Goal: Navigation & Orientation: Go to known website

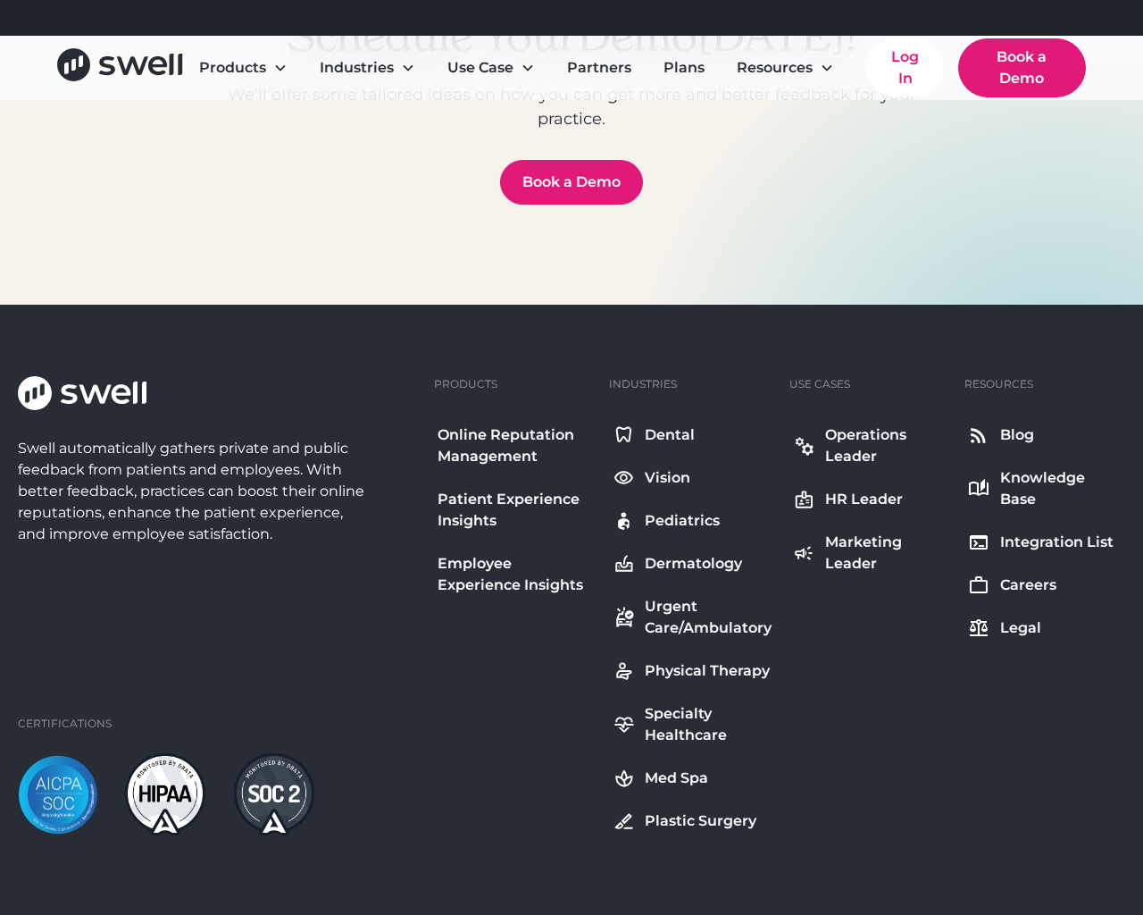
scroll to position [6475, 0]
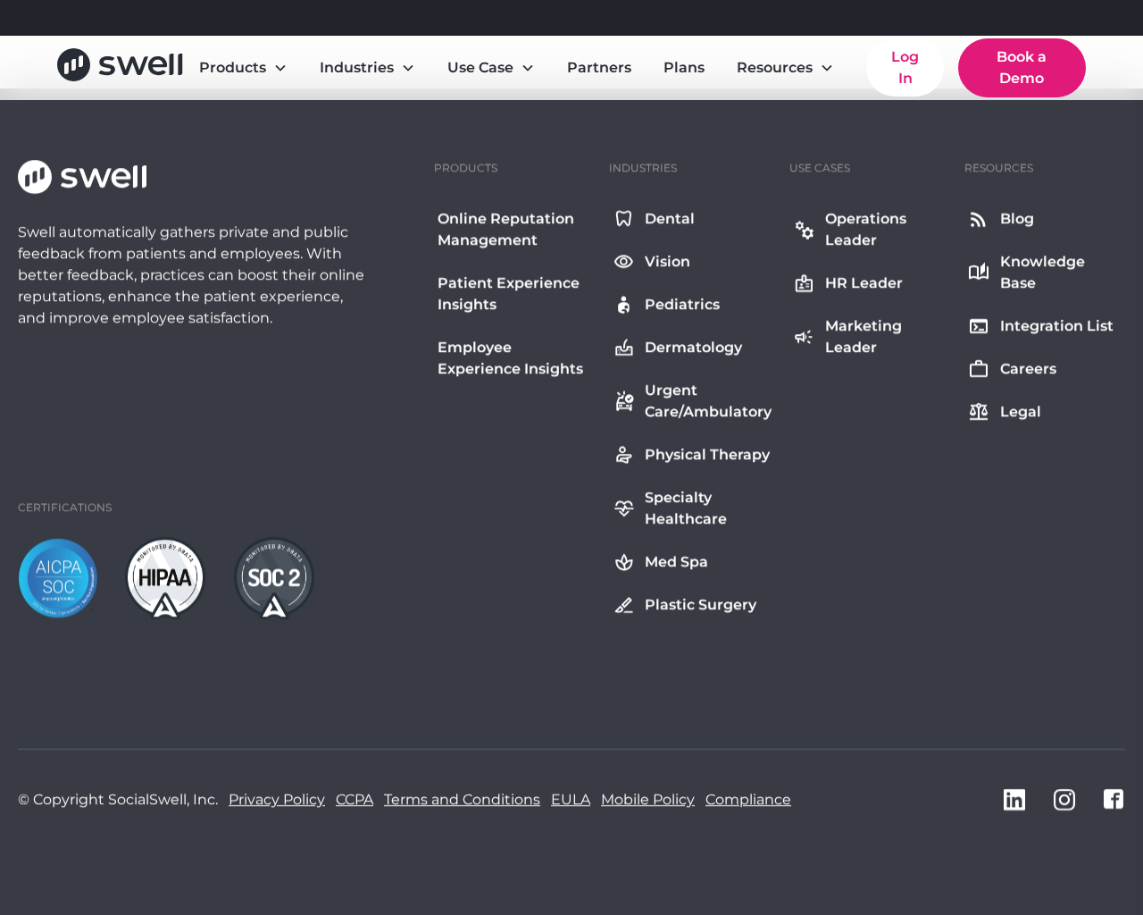
scroll to position [6475, 0]
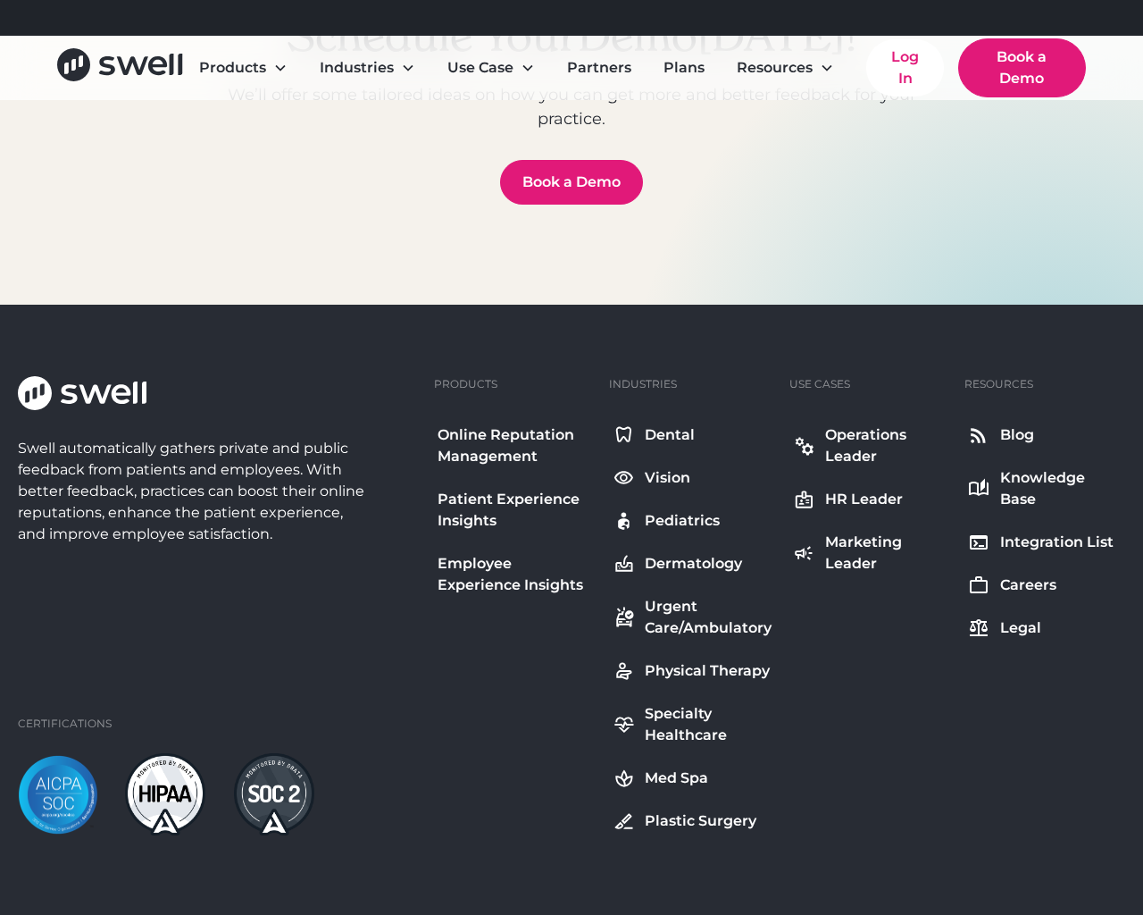
scroll to position [6475, 0]
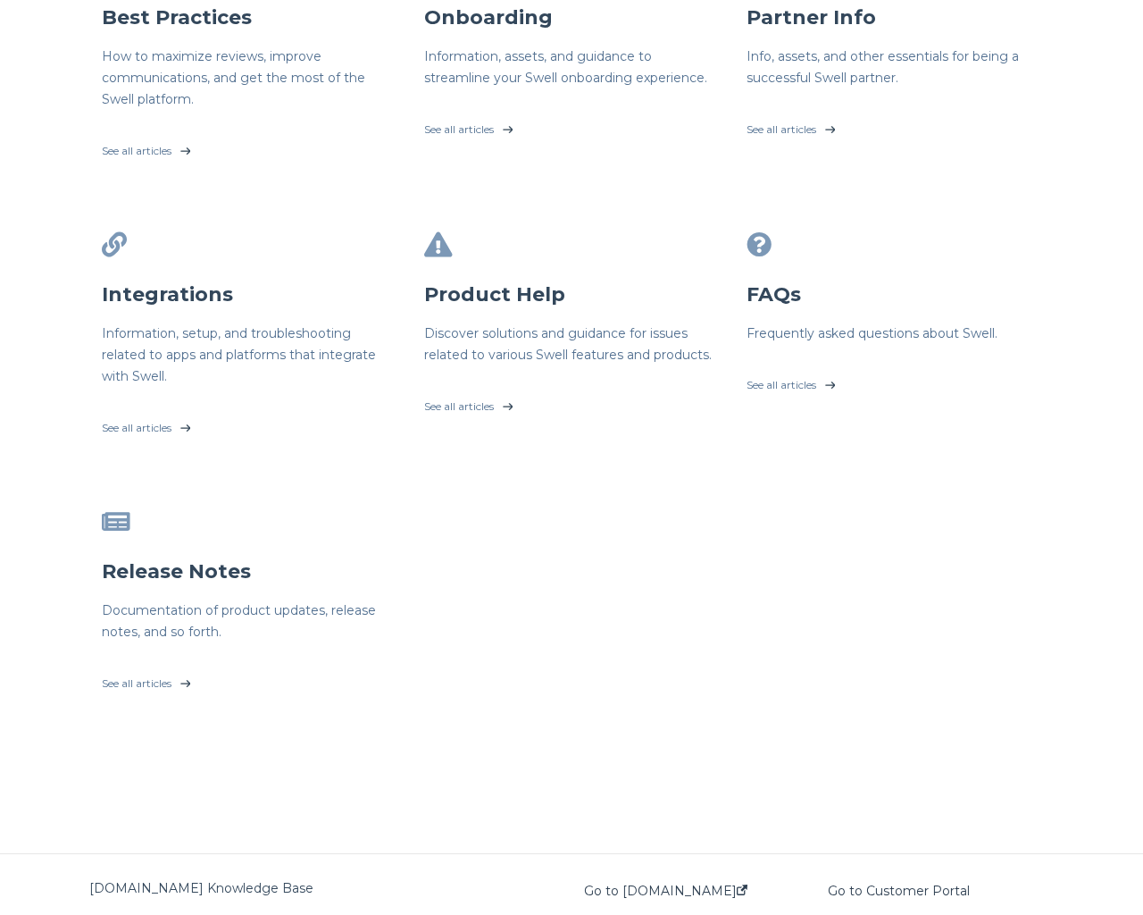
scroll to position [473, 0]
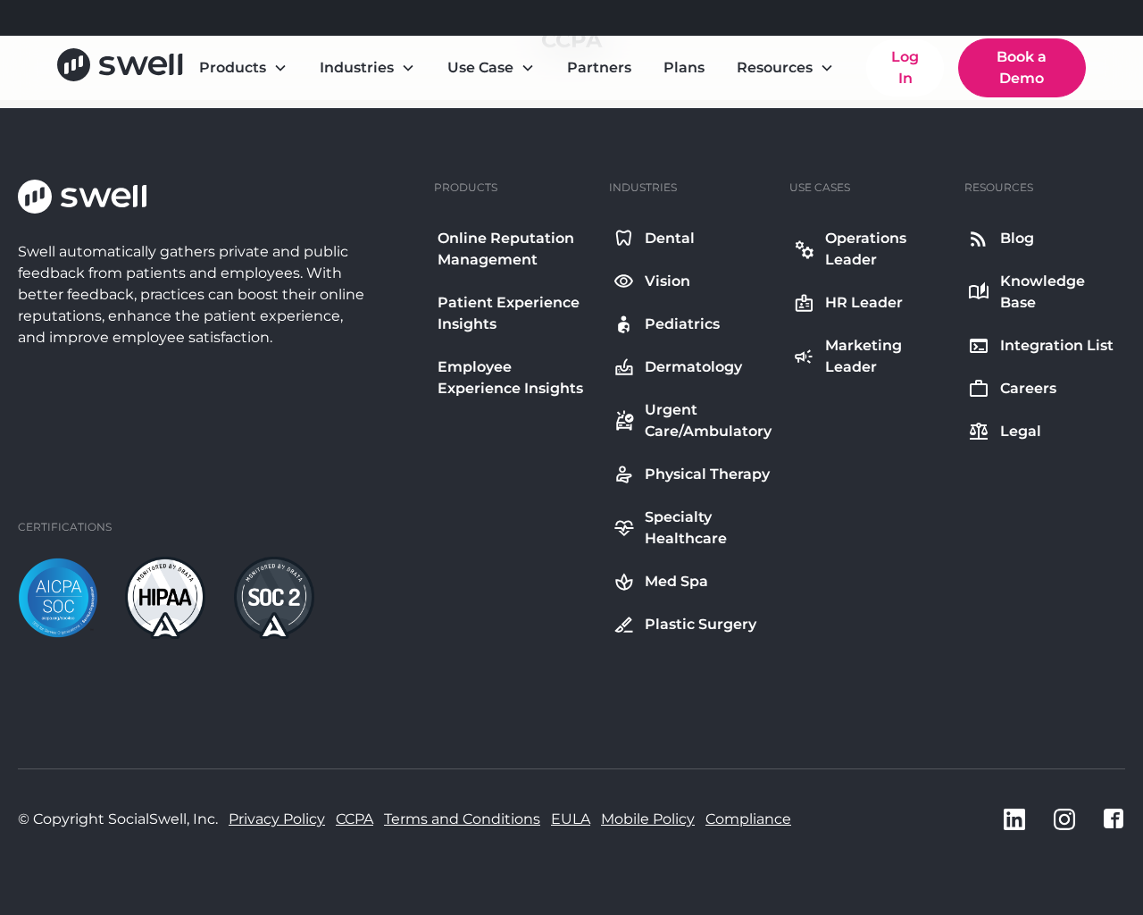
scroll to position [473, 0]
